Goal: Browse casually: Explore the website without a specific task or goal

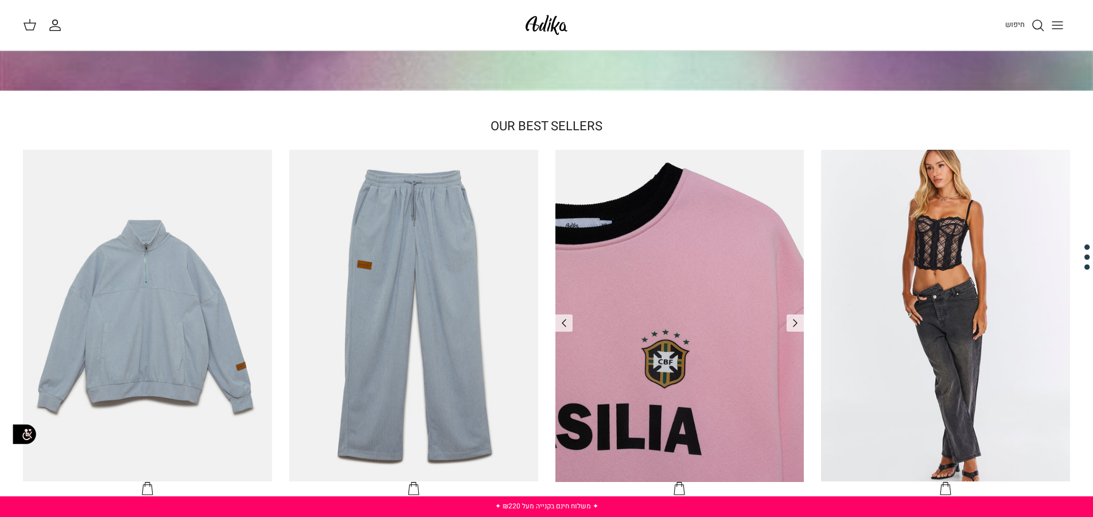
scroll to position [459, 0]
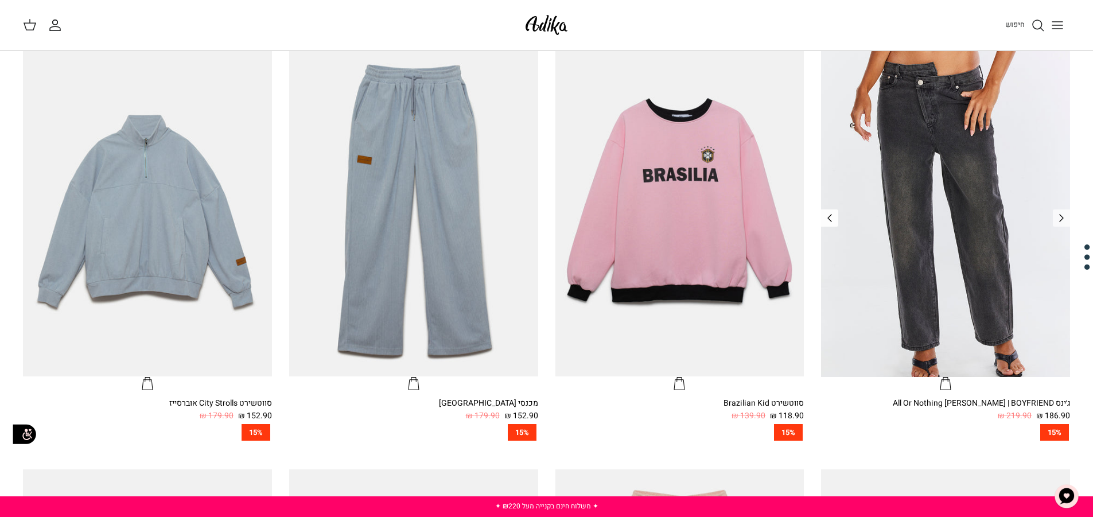
click at [838, 221] on link "Right" at bounding box center [829, 217] width 17 height 17
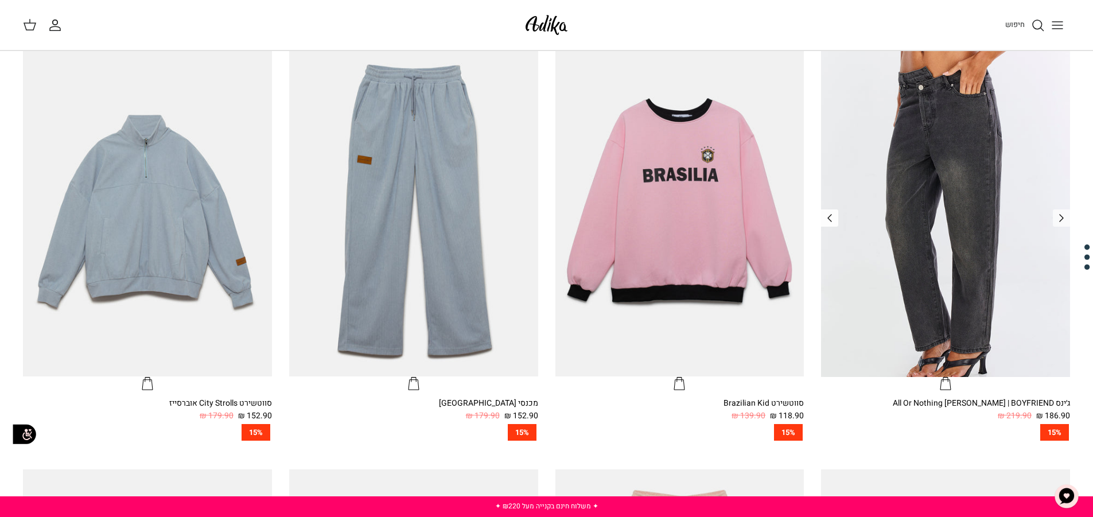
click at [833, 215] on icon "Right" at bounding box center [830, 218] width 14 height 14
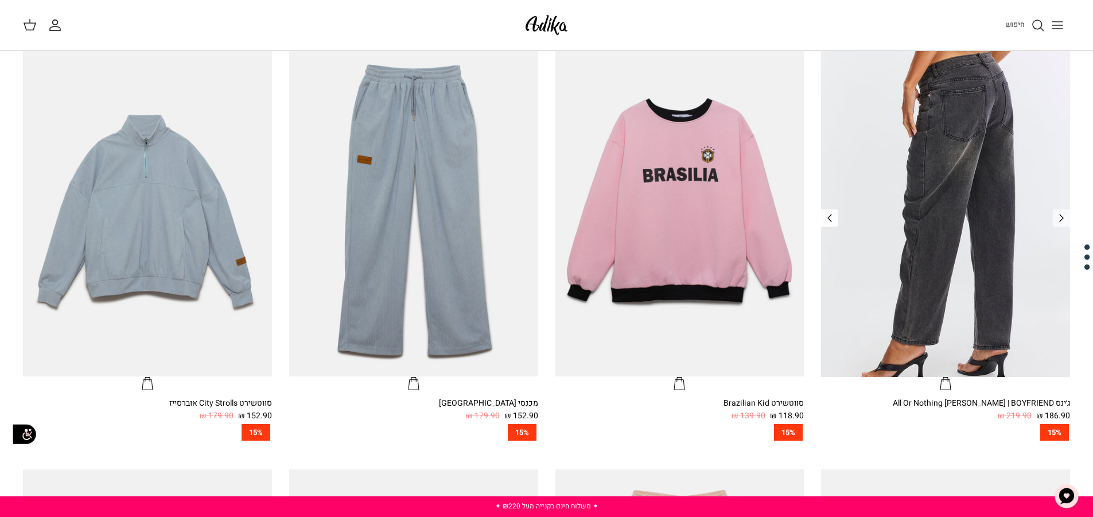
click at [833, 215] on icon "Right" at bounding box center [830, 218] width 14 height 14
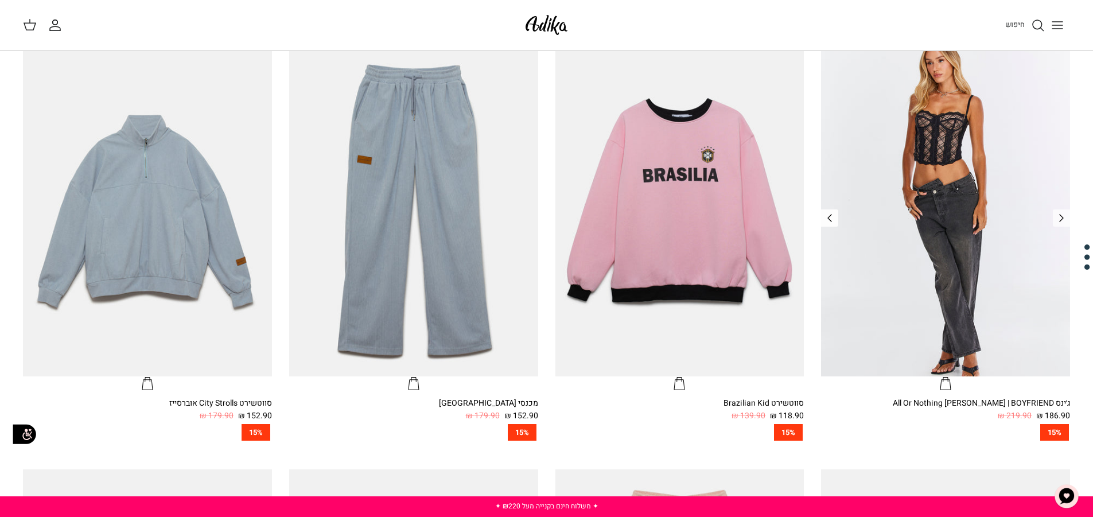
click at [833, 215] on icon "Right" at bounding box center [830, 218] width 14 height 14
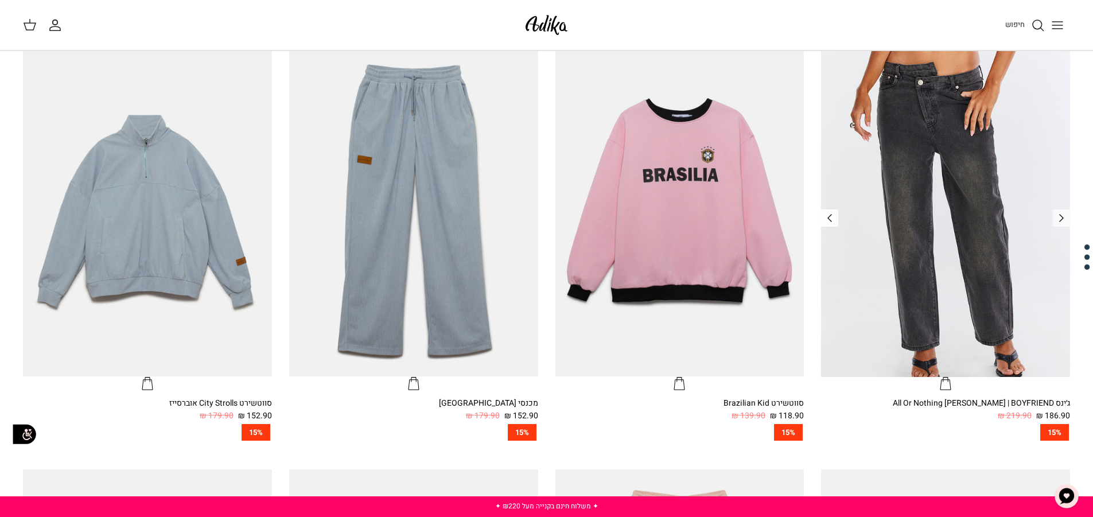
click at [833, 215] on icon "Right" at bounding box center [830, 218] width 14 height 14
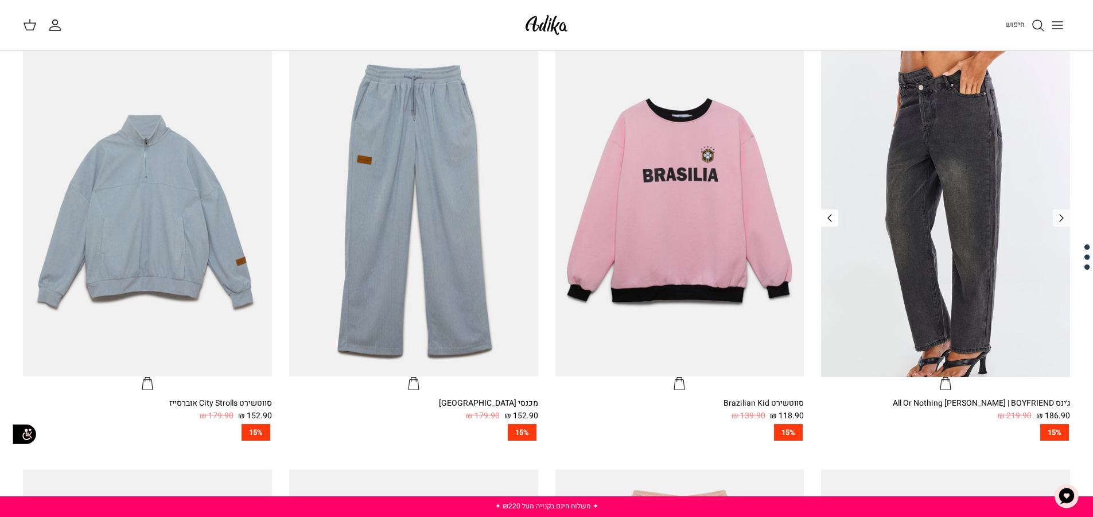
click at [833, 215] on icon "Right" at bounding box center [830, 218] width 14 height 14
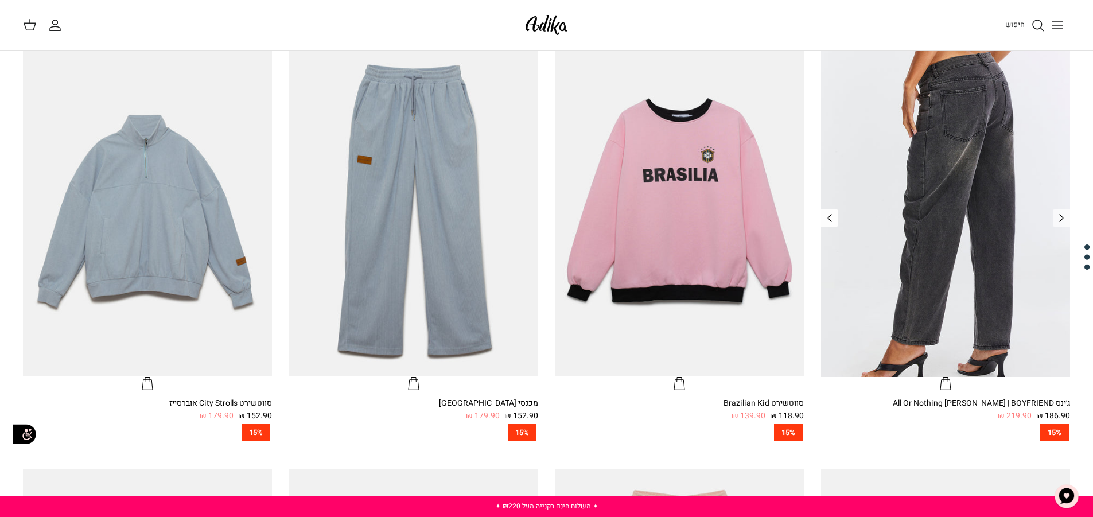
click at [833, 215] on icon "Right" at bounding box center [830, 218] width 14 height 14
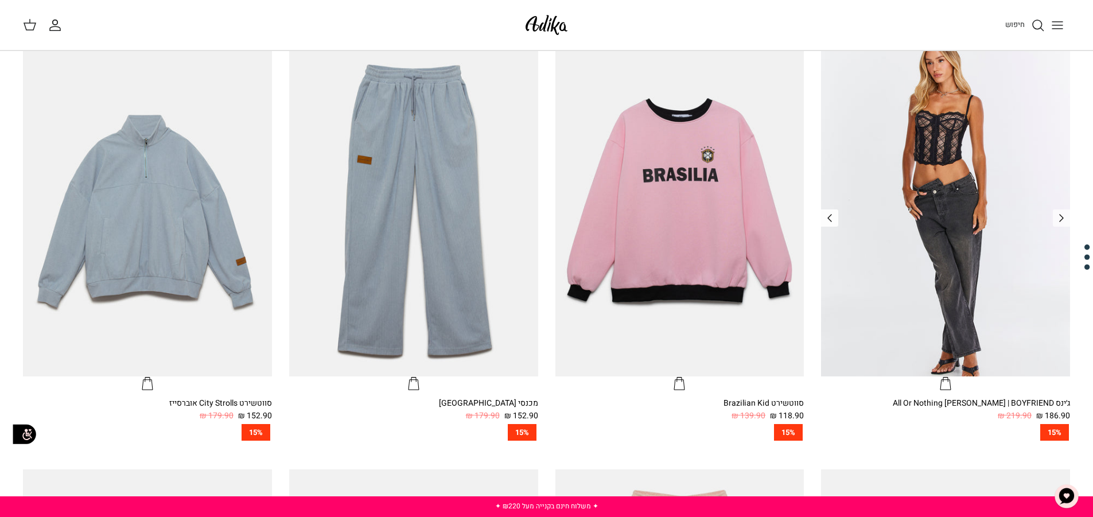
click at [833, 215] on icon "Right" at bounding box center [830, 218] width 14 height 14
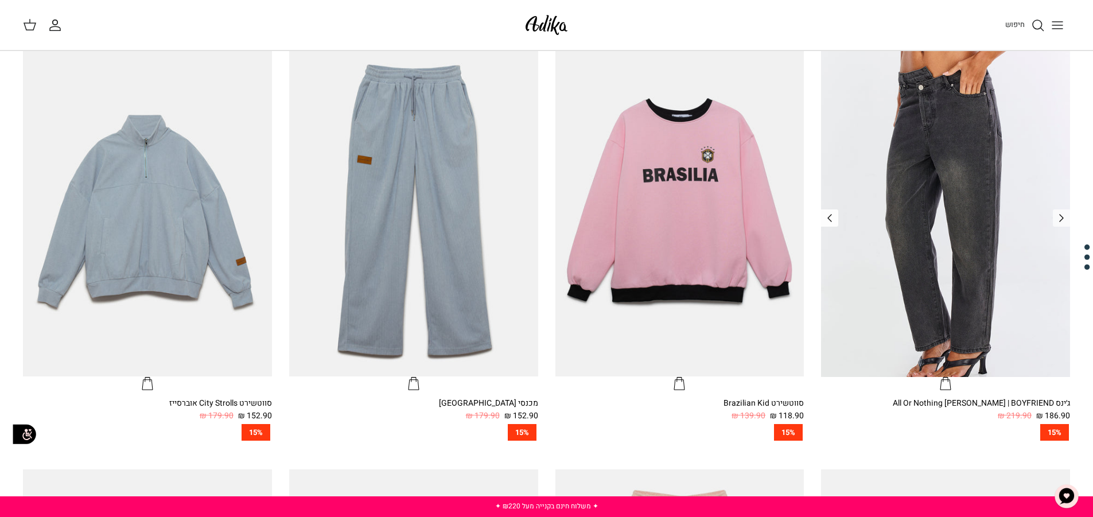
click at [833, 215] on icon "Right" at bounding box center [830, 218] width 14 height 14
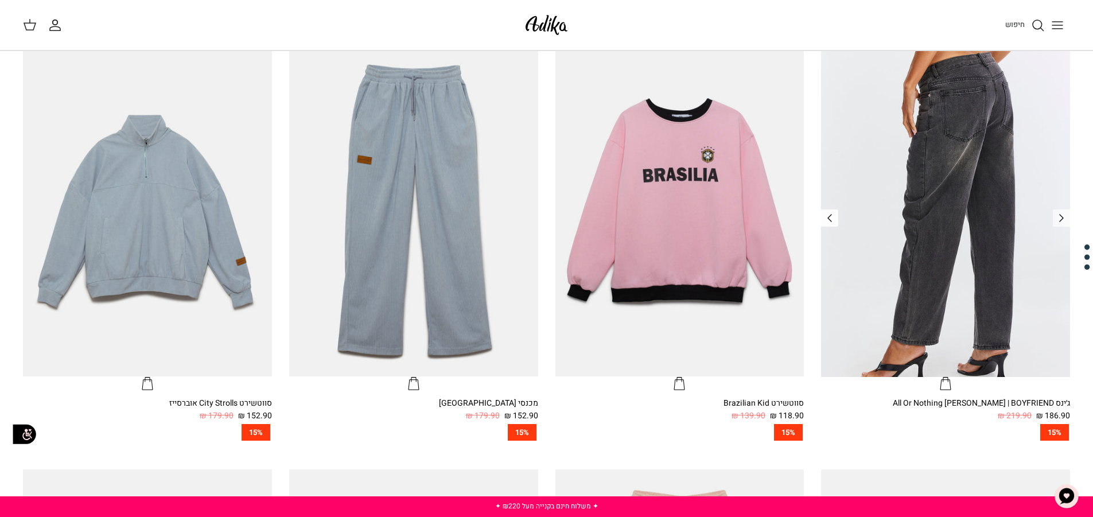
click at [833, 215] on icon "Right" at bounding box center [830, 218] width 14 height 14
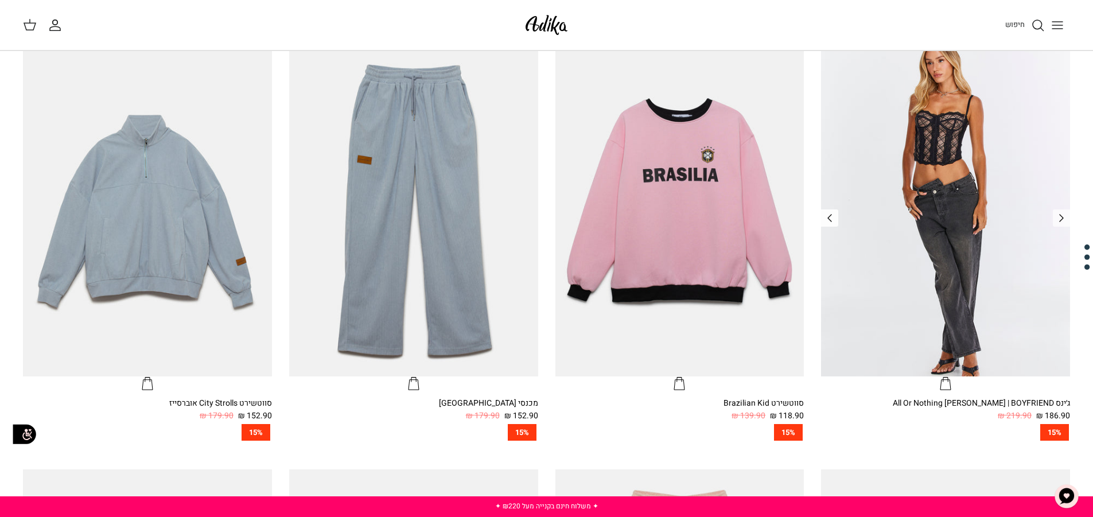
click at [833, 215] on icon "Right" at bounding box center [830, 218] width 14 height 14
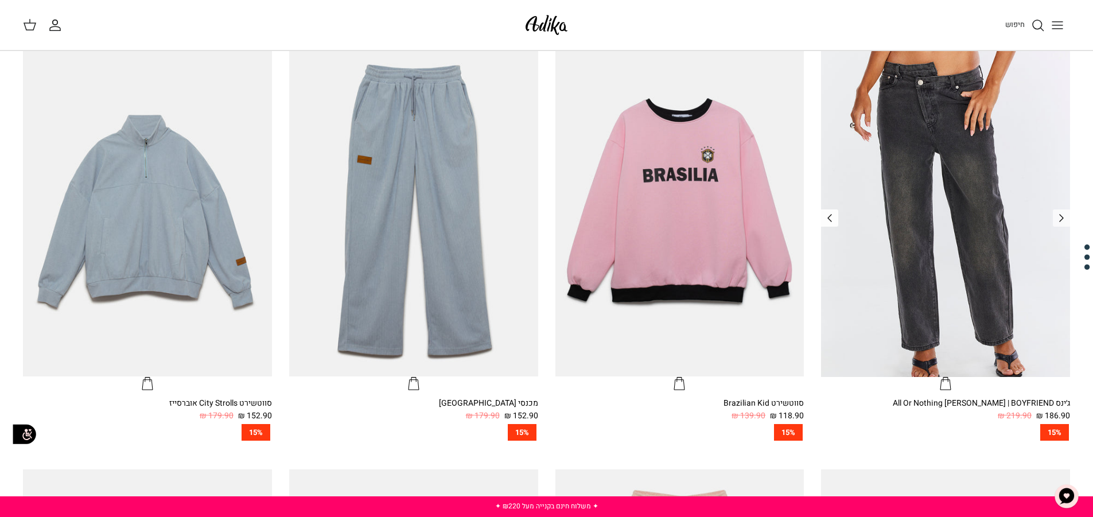
drag, startPoint x: 833, startPoint y: 215, endPoint x: 745, endPoint y: 233, distance: 89.6
click at [831, 215] on icon "Right" at bounding box center [830, 218] width 14 height 14
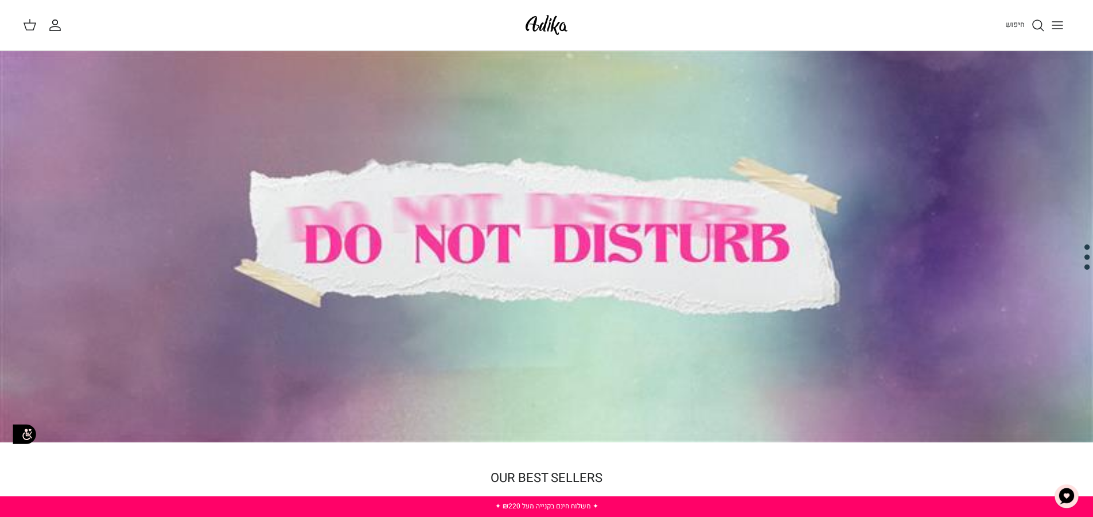
scroll to position [0, 0]
